Goal: Navigation & Orientation: Find specific page/section

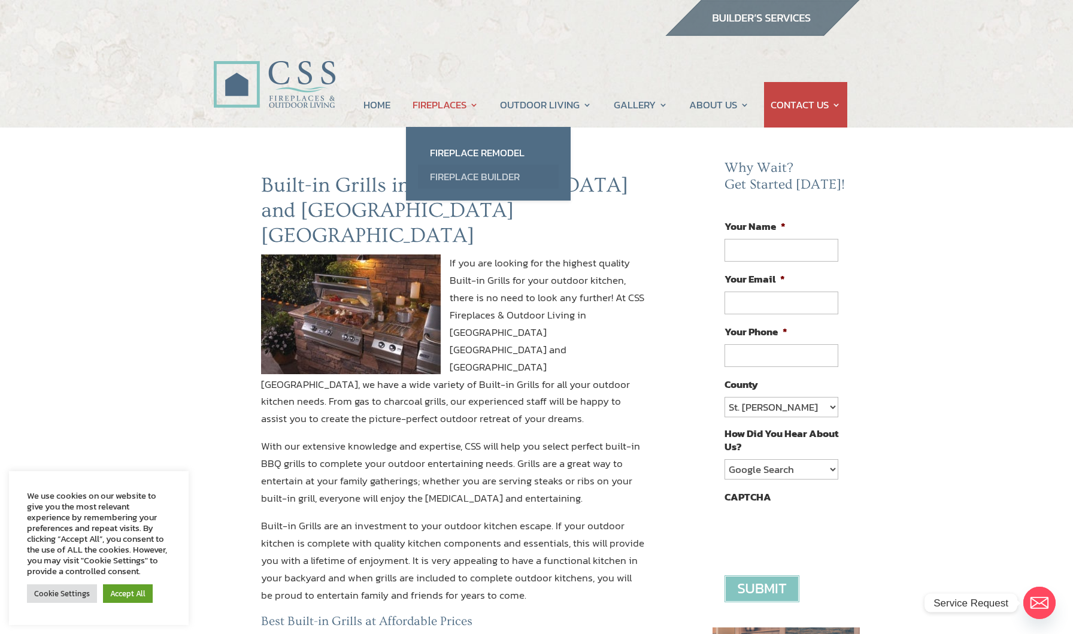
click at [457, 173] on link "Fireplace Builder" at bounding box center [488, 177] width 141 height 24
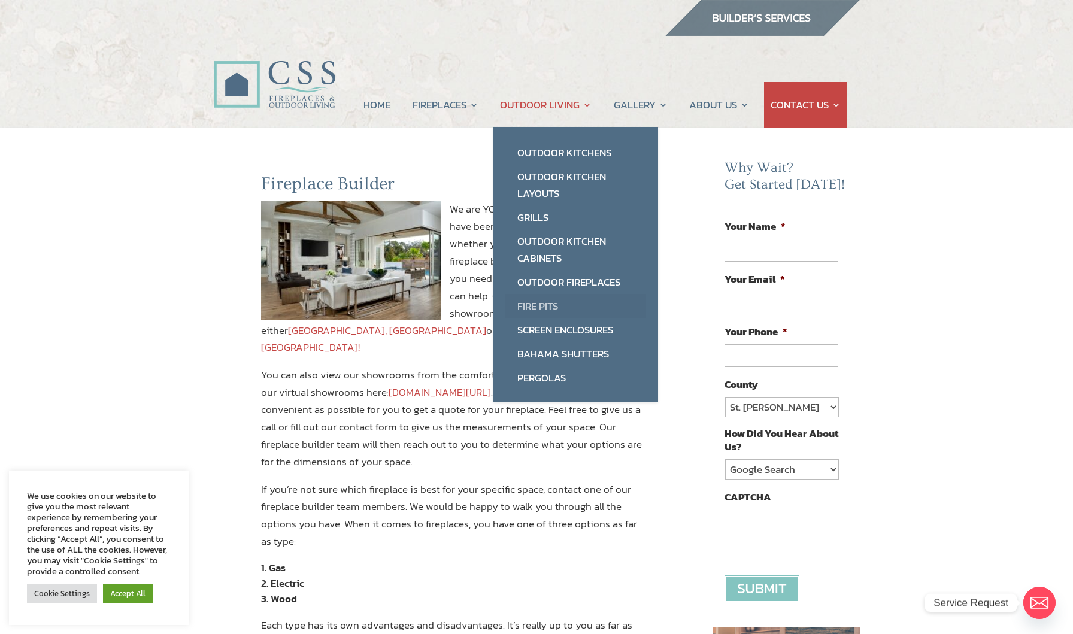
click at [533, 304] on link "Fire Pits" at bounding box center [575, 306] width 141 height 24
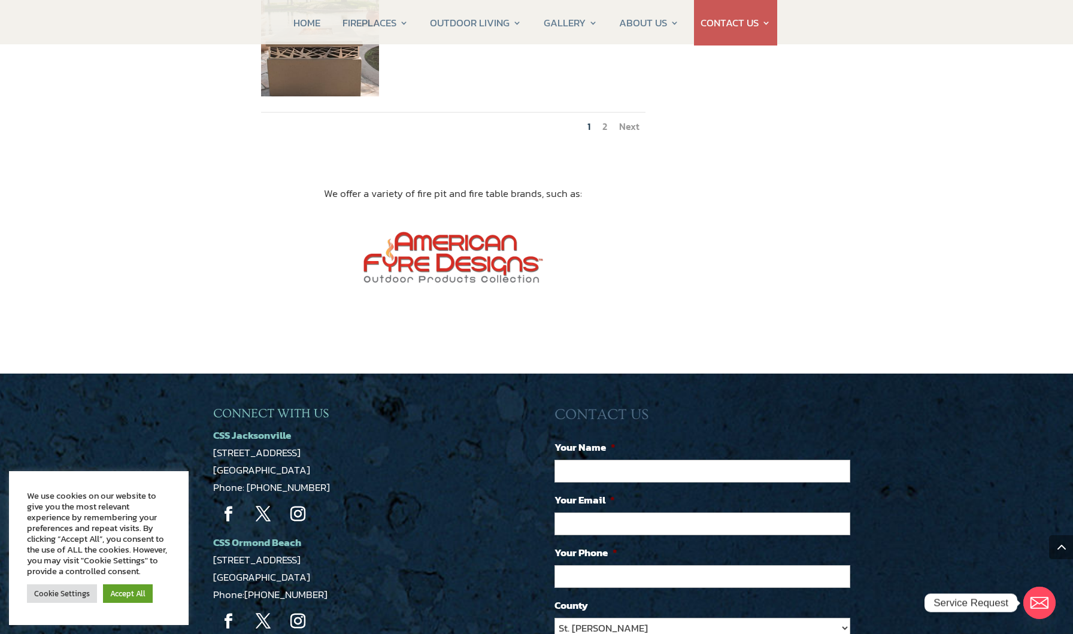
scroll to position [1676, 0]
